Goal: Task Accomplishment & Management: Use online tool/utility

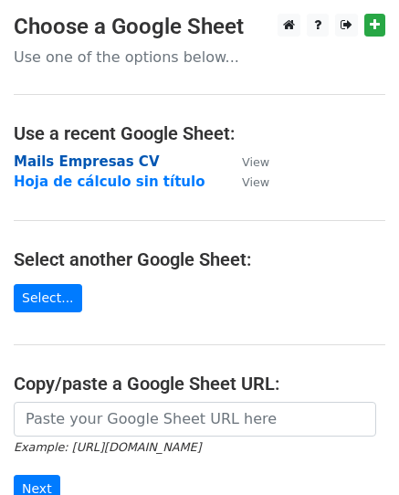
click at [93, 156] on strong "Mails Empresas CV" at bounding box center [87, 161] width 146 height 16
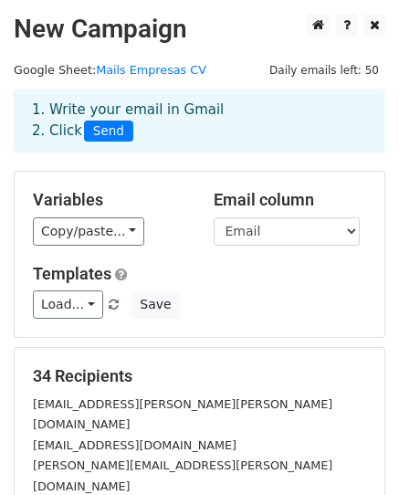
scroll to position [91, 0]
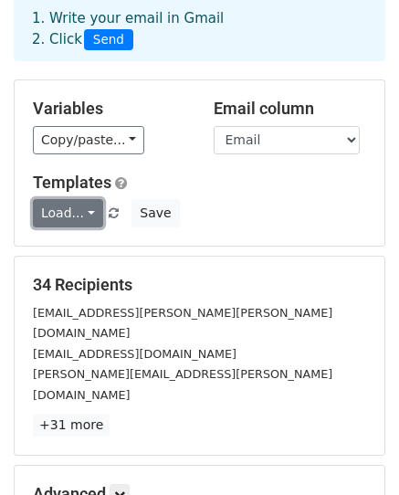
click at [93, 214] on link "Load..." at bounding box center [68, 213] width 70 height 28
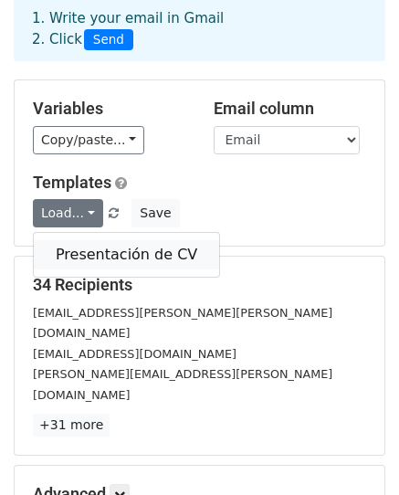
click at [94, 248] on link "Presentación de CV" at bounding box center [126, 254] width 185 height 29
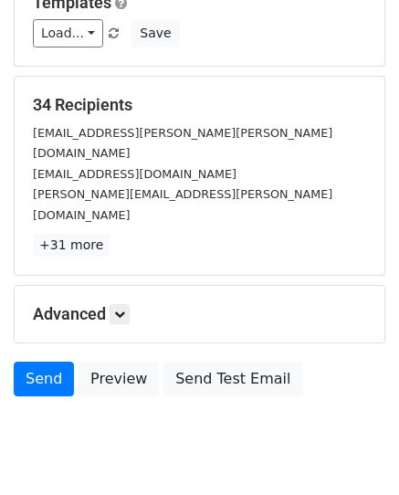
scroll to position [274, 0]
